Goal: Task Accomplishment & Management: Manage account settings

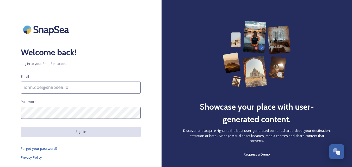
click at [55, 92] on input at bounding box center [81, 88] width 120 height 12
click at [45, 88] on input "[EMAIL_ADDRESS][DOMAIN_NAME]" at bounding box center [81, 88] width 120 height 12
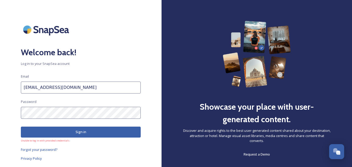
click at [44, 87] on input "[EMAIL_ADDRESS][DOMAIN_NAME]" at bounding box center [81, 88] width 120 height 12
type input "[EMAIL_ADDRESS][DOMAIN_NAME]"
click at [50, 133] on button "Sign in" at bounding box center [81, 132] width 120 height 11
click at [51, 132] on button "Sign in" at bounding box center [81, 132] width 120 height 11
click at [73, 149] on link "Forgot your password?" at bounding box center [81, 149] width 120 height 6
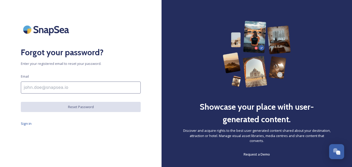
click at [45, 89] on input at bounding box center [81, 88] width 120 height 12
click at [25, 124] on span "Sign in" at bounding box center [26, 123] width 11 height 5
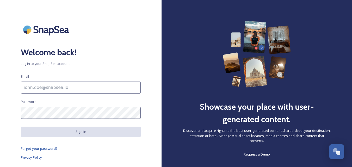
click at [49, 90] on input at bounding box center [81, 88] width 120 height 12
click at [80, 88] on input at bounding box center [81, 88] width 120 height 12
paste input "[EMAIL_ADDRESS][DOMAIN_NAME]"
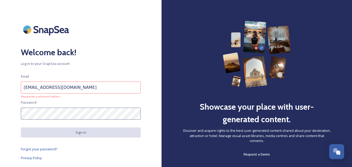
click at [24, 87] on input "[EMAIL_ADDRESS][DOMAIN_NAME]" at bounding box center [81, 88] width 120 height 12
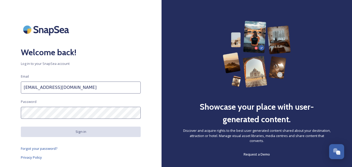
type input "[EMAIL_ADDRESS][DOMAIN_NAME]"
